Goal: Navigation & Orientation: Find specific page/section

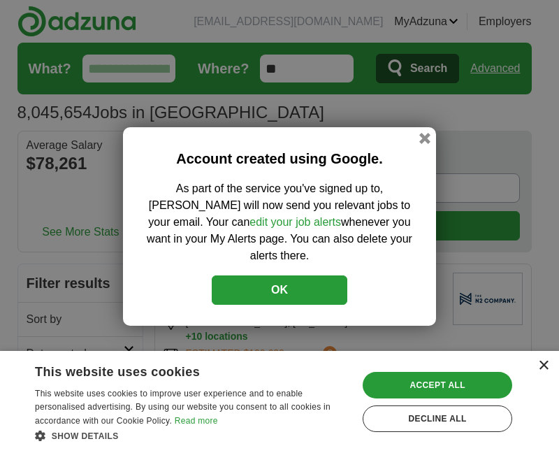
click at [531, 365] on div "×" at bounding box center [539, 366] width 17 height 10
click at [425, 146] on button "button" at bounding box center [424, 138] width 15 height 15
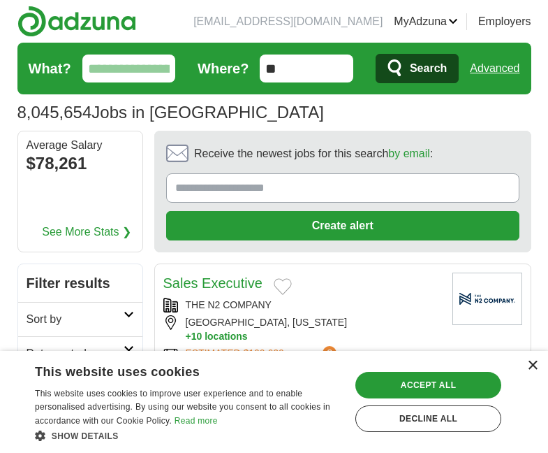
click at [531, 361] on div "×" at bounding box center [532, 365] width 10 height 10
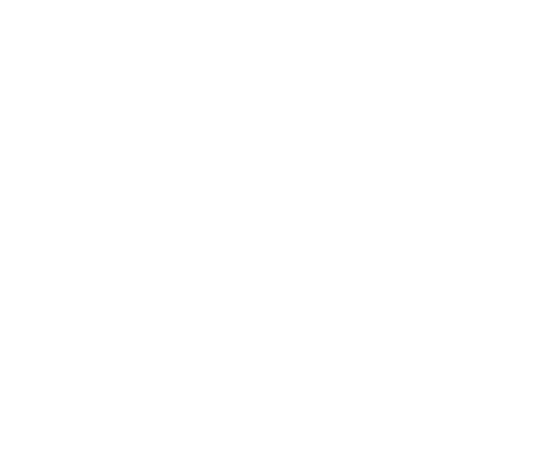
scroll to position [2832, 0]
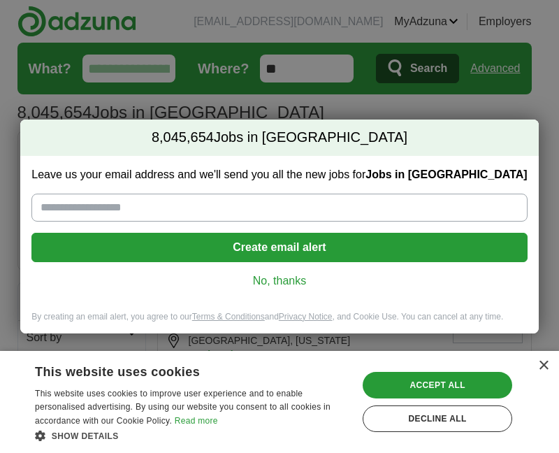
click at [278, 284] on link "No, thanks" at bounding box center [279, 280] width 473 height 15
